Goal: Task Accomplishment & Management: Manage account settings

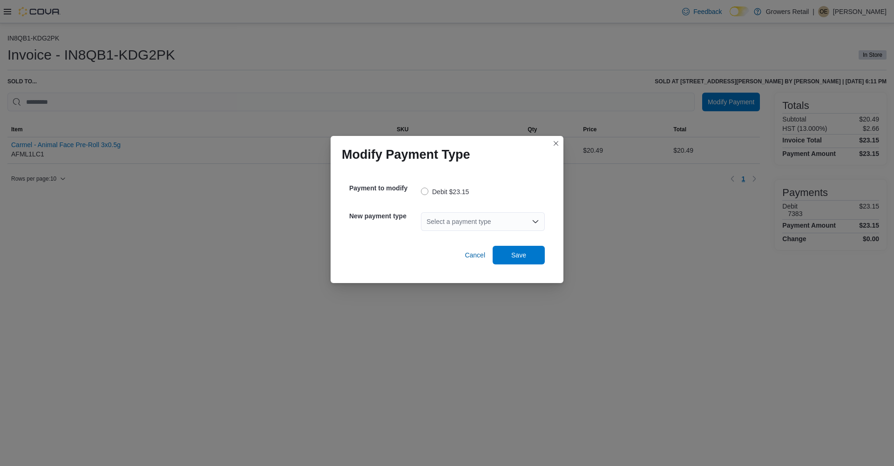
click at [470, 217] on div "Select a payment type" at bounding box center [483, 221] width 124 height 19
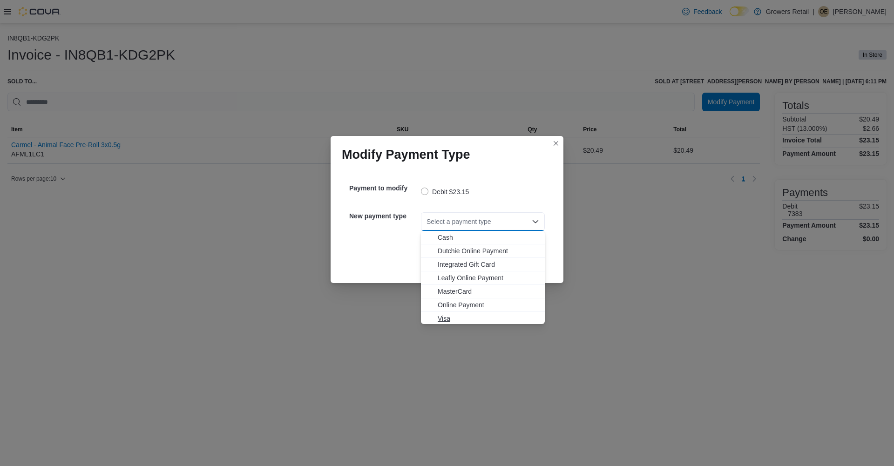
click at [445, 318] on span "Visa" at bounding box center [489, 318] width 102 height 9
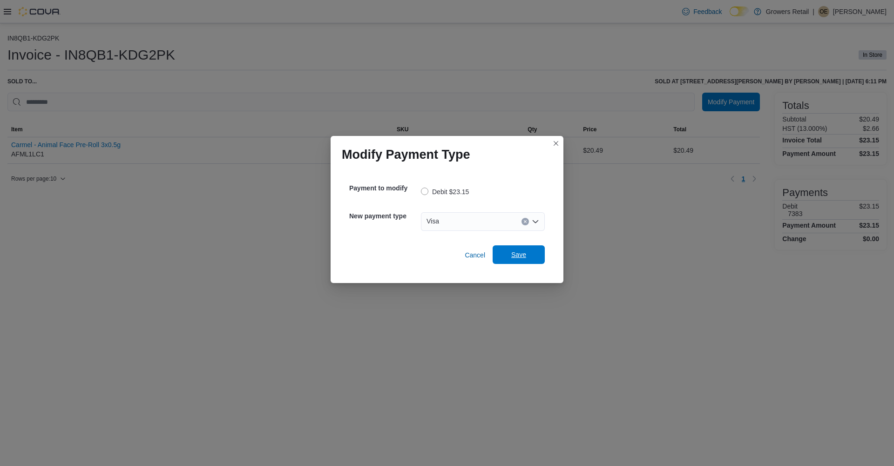
click at [525, 256] on span "Save" at bounding box center [518, 254] width 15 height 9
click at [473, 222] on div "Select a payment type" at bounding box center [483, 221] width 124 height 19
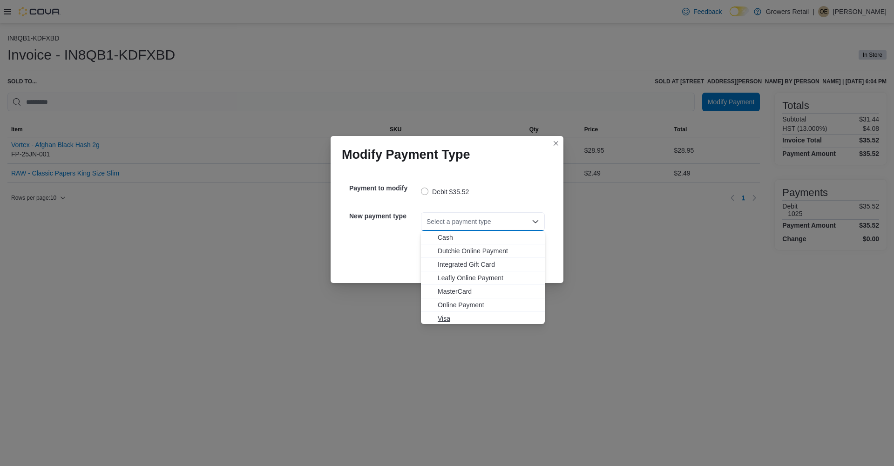
click at [445, 316] on span "Visa" at bounding box center [489, 318] width 102 height 9
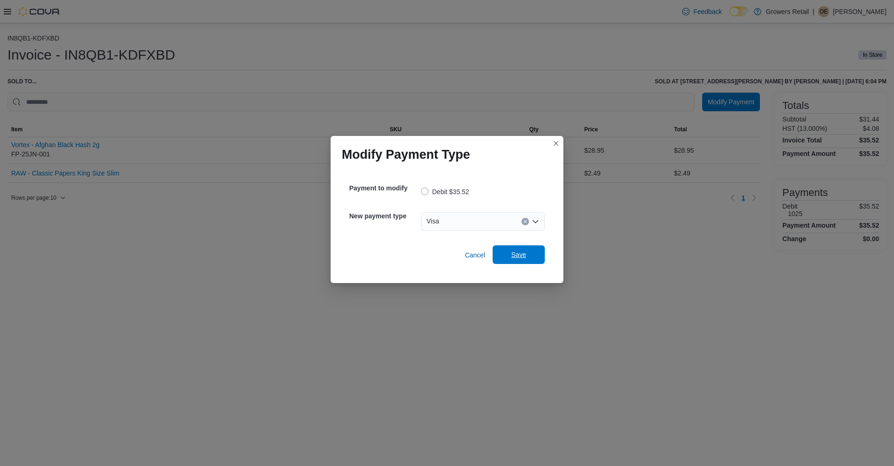
click at [521, 253] on span "Save" at bounding box center [518, 254] width 15 height 9
click at [450, 222] on div "Select a payment type" at bounding box center [483, 221] width 124 height 19
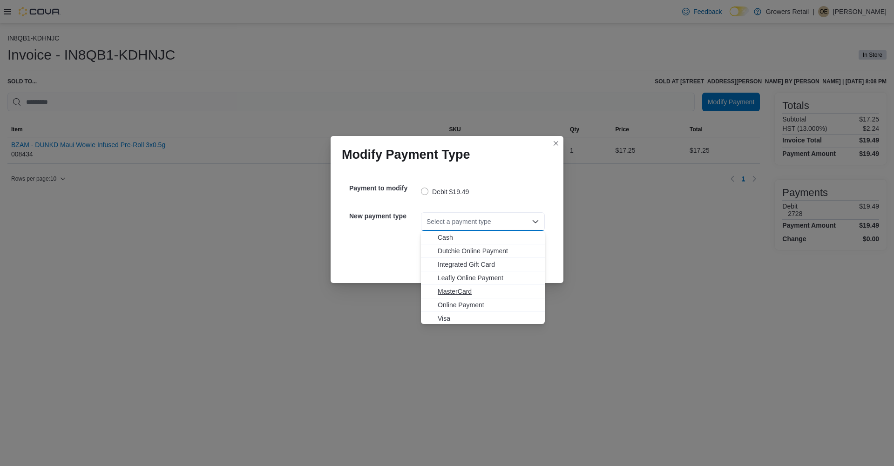
click at [441, 294] on span "MasterCard" at bounding box center [489, 291] width 102 height 9
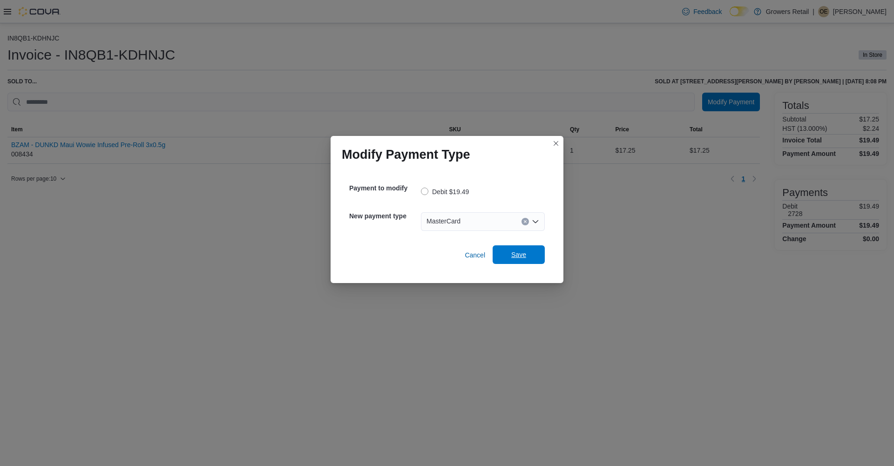
click at [526, 254] on span "Save" at bounding box center [518, 254] width 41 height 19
drag, startPoint x: 459, startPoint y: 232, endPoint x: 459, endPoint y: 224, distance: 7.9
click at [459, 232] on div "Select a payment type" at bounding box center [483, 222] width 124 height 30
click at [459, 223] on div "Select a payment type" at bounding box center [483, 221] width 124 height 19
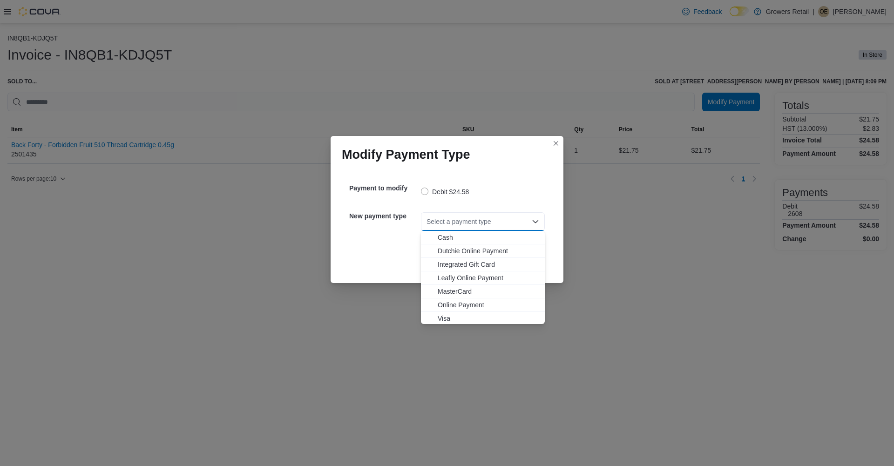
drag, startPoint x: 443, startPoint y: 319, endPoint x: 501, endPoint y: 278, distance: 70.8
click at [443, 319] on span "Visa" at bounding box center [489, 318] width 102 height 9
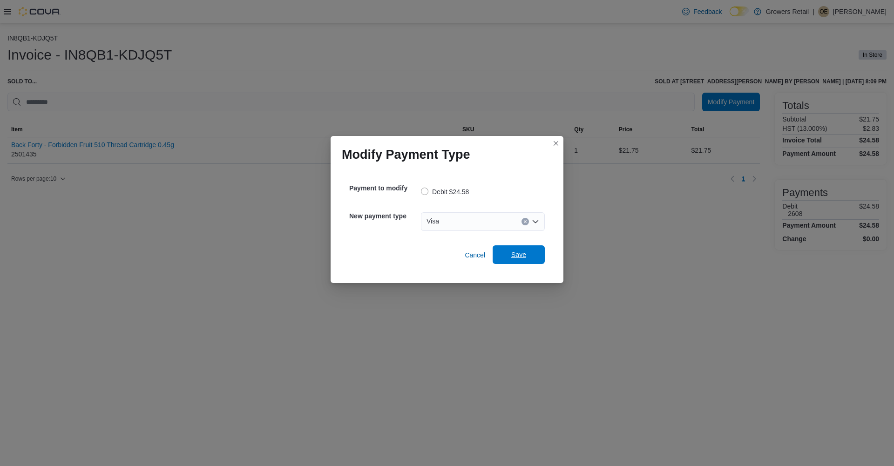
click at [524, 261] on span "Save" at bounding box center [518, 254] width 41 height 19
